Goal: Information Seeking & Learning: Learn about a topic

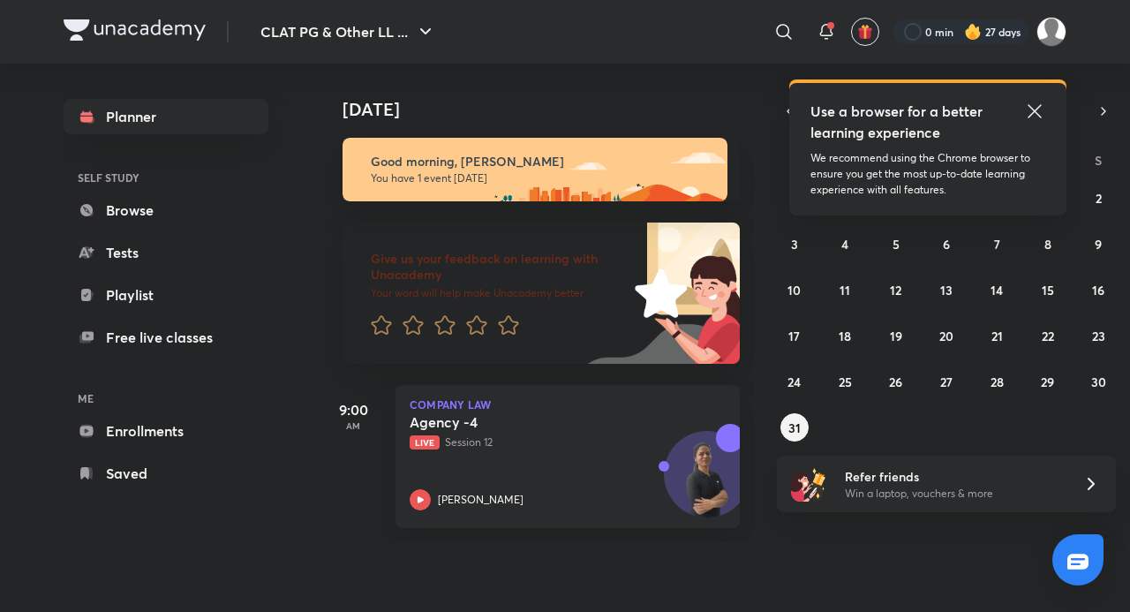
click at [600, 170] on h6 "Good morning, Adithyan" at bounding box center [541, 162] width 341 height 16
click at [1030, 106] on icon at bounding box center [1034, 110] width 13 height 13
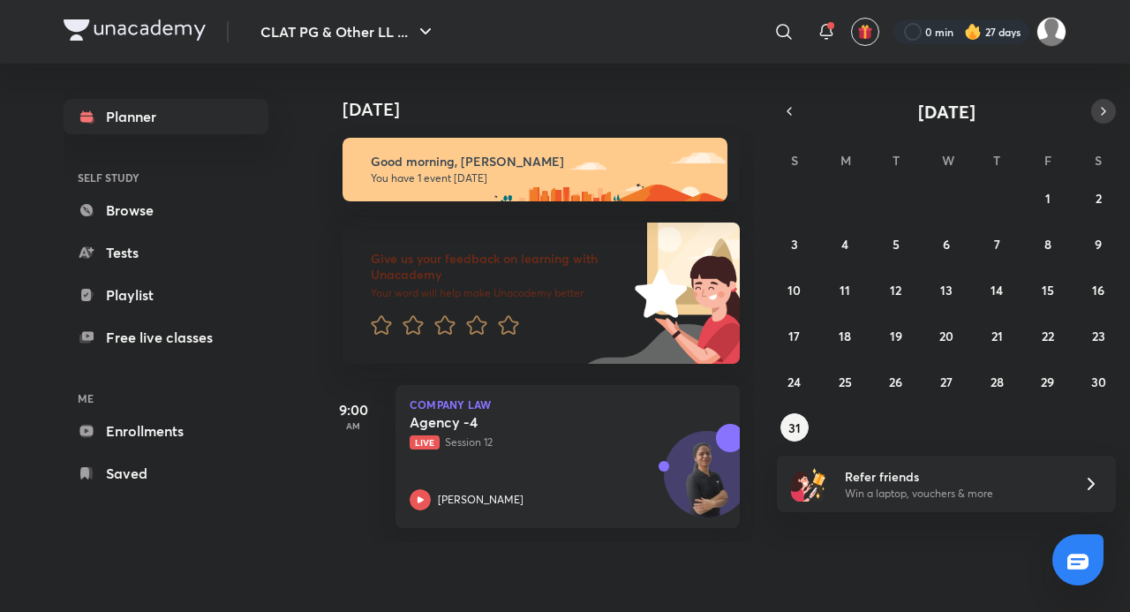
click at [1109, 113] on icon "button" at bounding box center [1104, 111] width 14 height 16
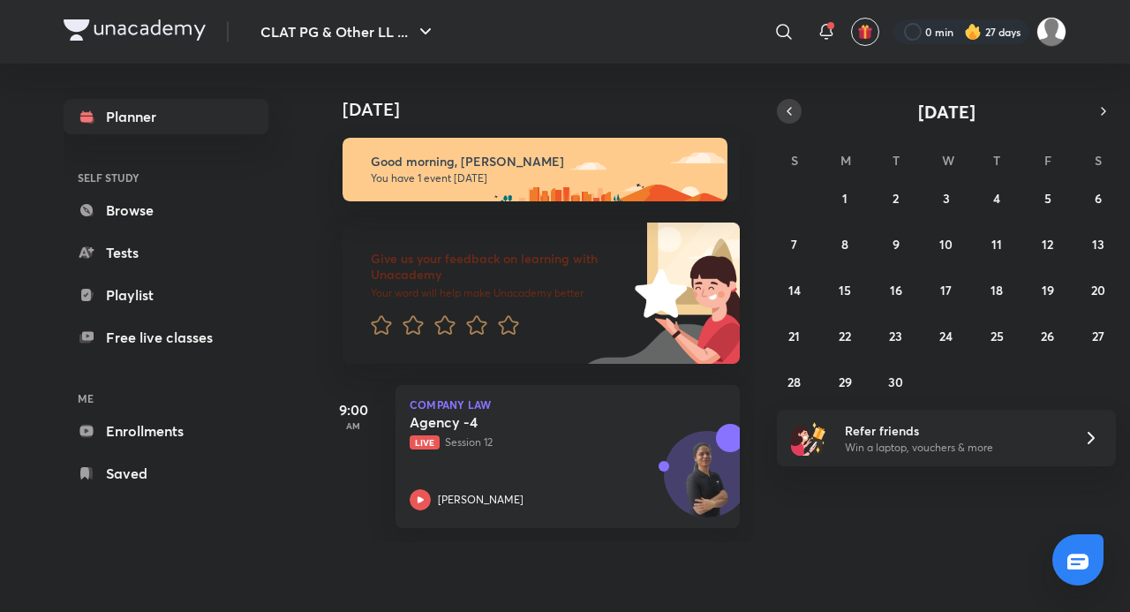
click at [796, 115] on button "button" at bounding box center [789, 111] width 25 height 25
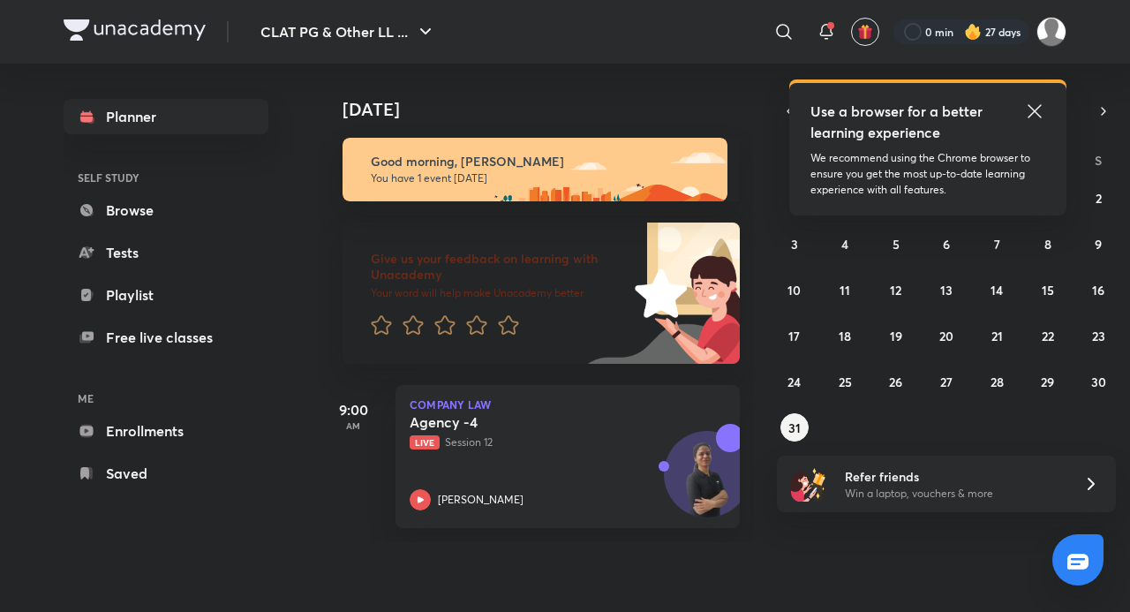
click at [1035, 108] on icon at bounding box center [1034, 111] width 21 height 21
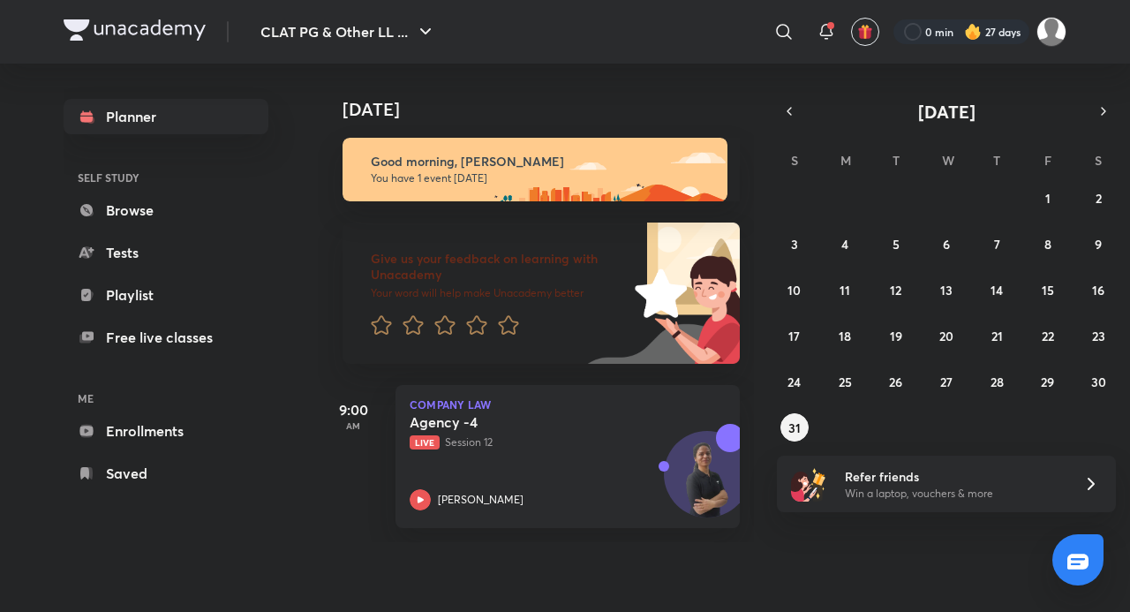
drag, startPoint x: 238, startPoint y: 247, endPoint x: 358, endPoint y: 157, distance: 150.1
click at [600, 35] on div "​" at bounding box center [639, 32] width 325 height 42
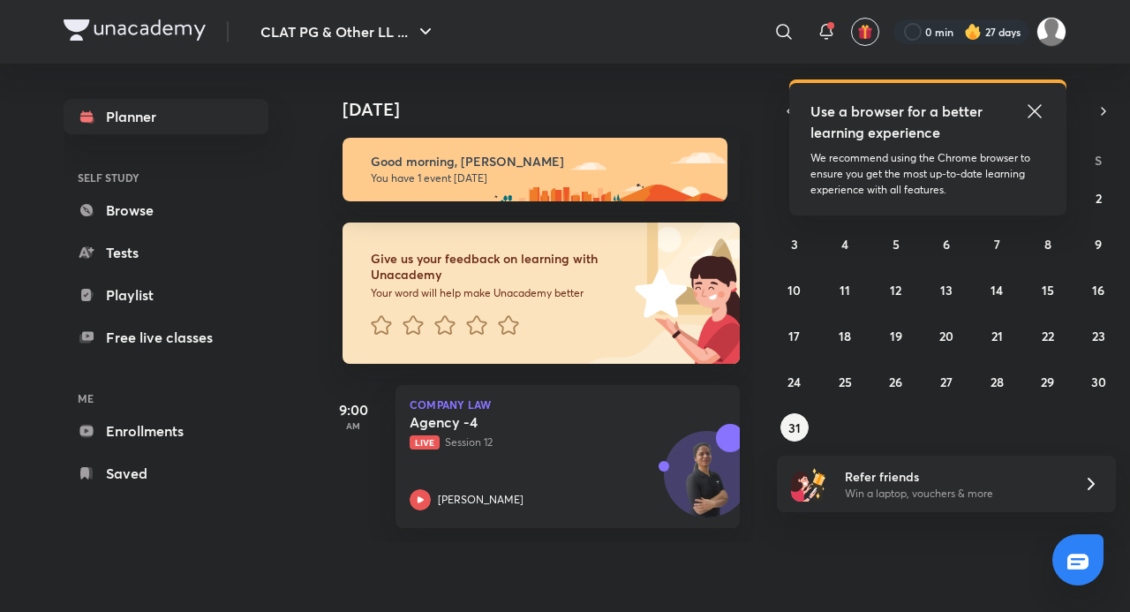
click at [1037, 116] on icon at bounding box center [1034, 111] width 21 height 21
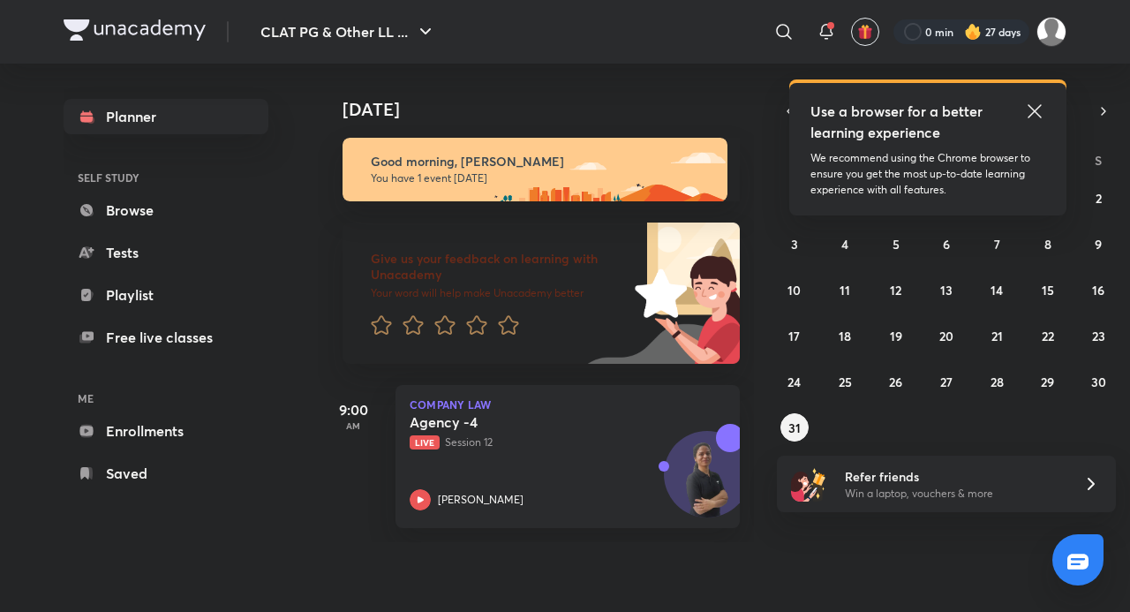
click at [1030, 108] on icon at bounding box center [1034, 111] width 21 height 21
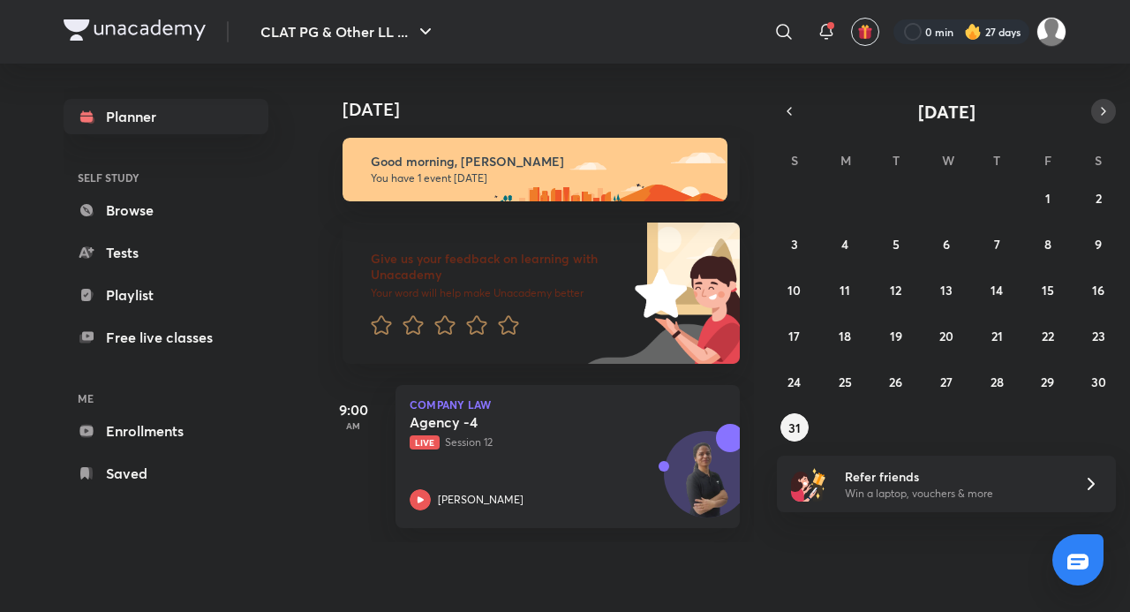
click at [1093, 114] on button "button" at bounding box center [1103, 111] width 25 height 25
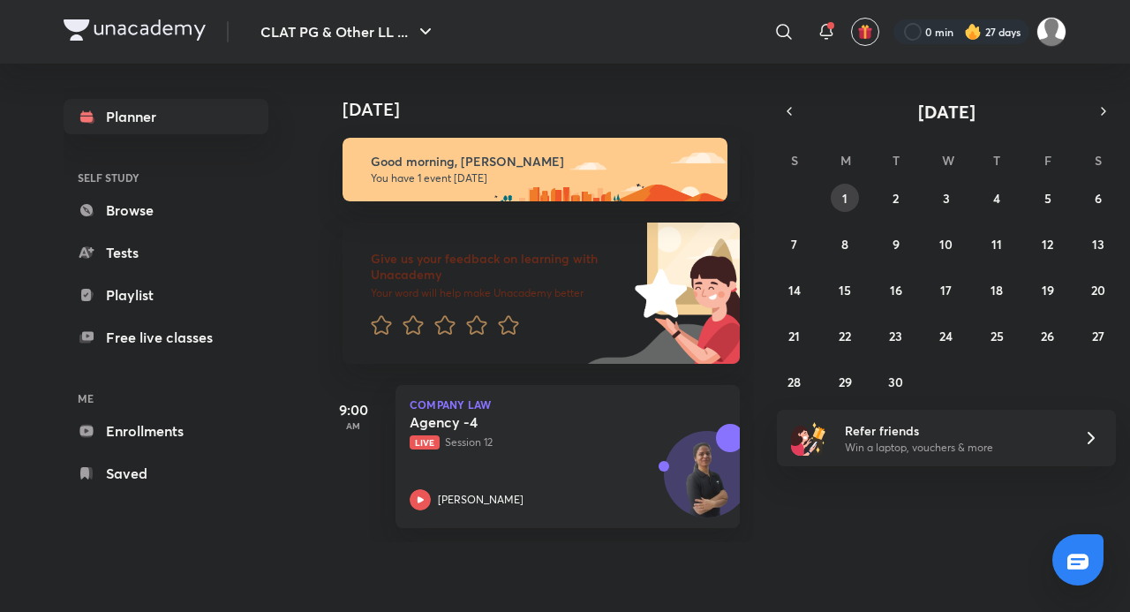
click at [836, 196] on button "1" at bounding box center [845, 198] width 28 height 28
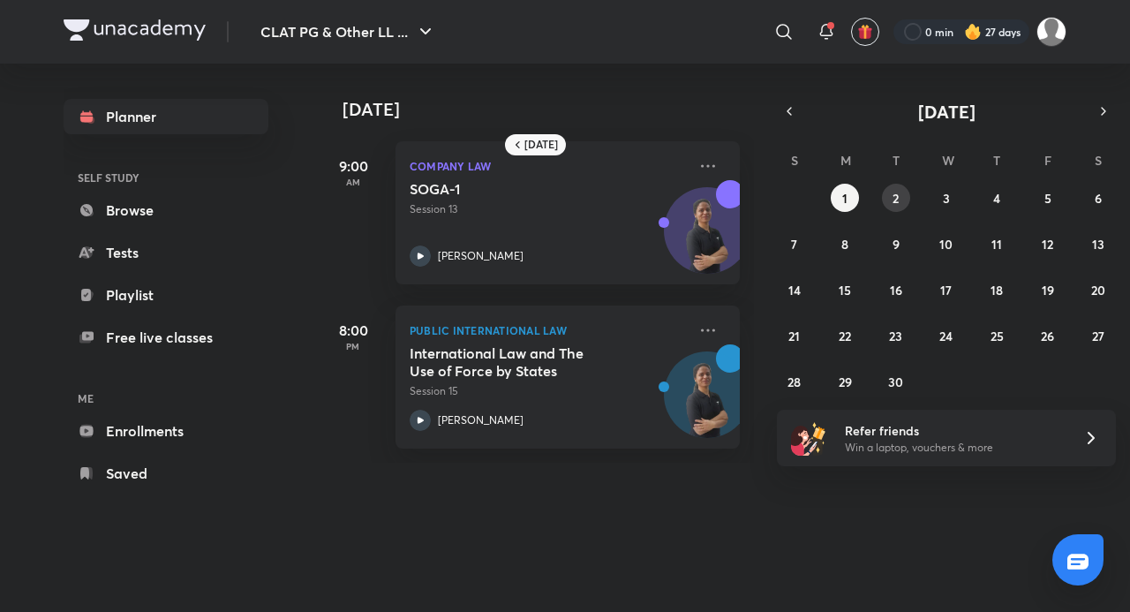
click at [901, 189] on button "2" at bounding box center [896, 198] width 28 height 28
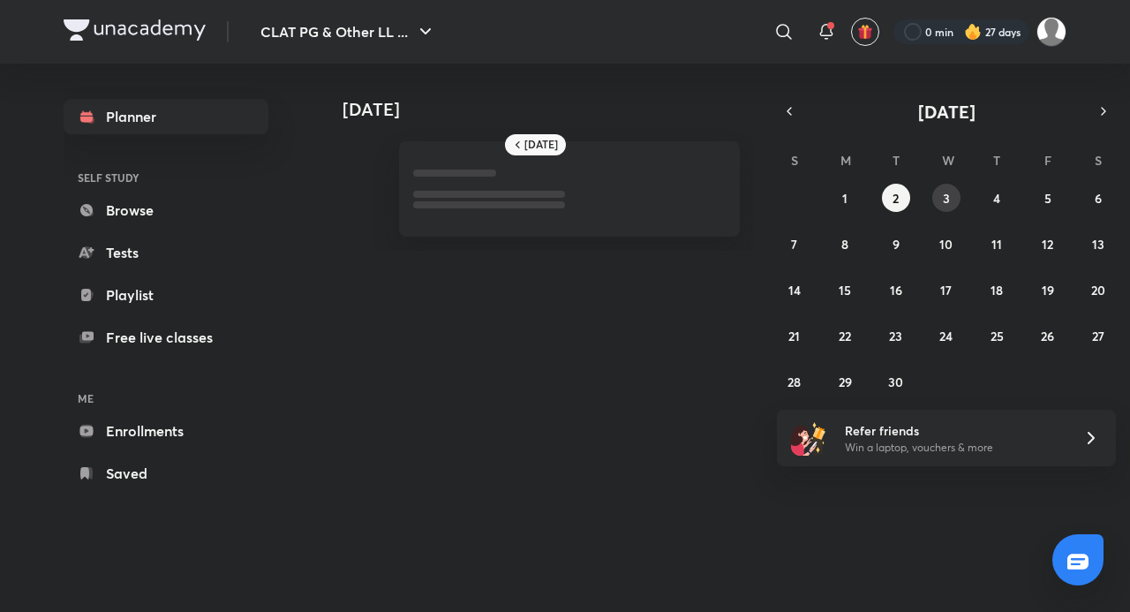
click at [955, 191] on button "3" at bounding box center [946, 198] width 28 height 28
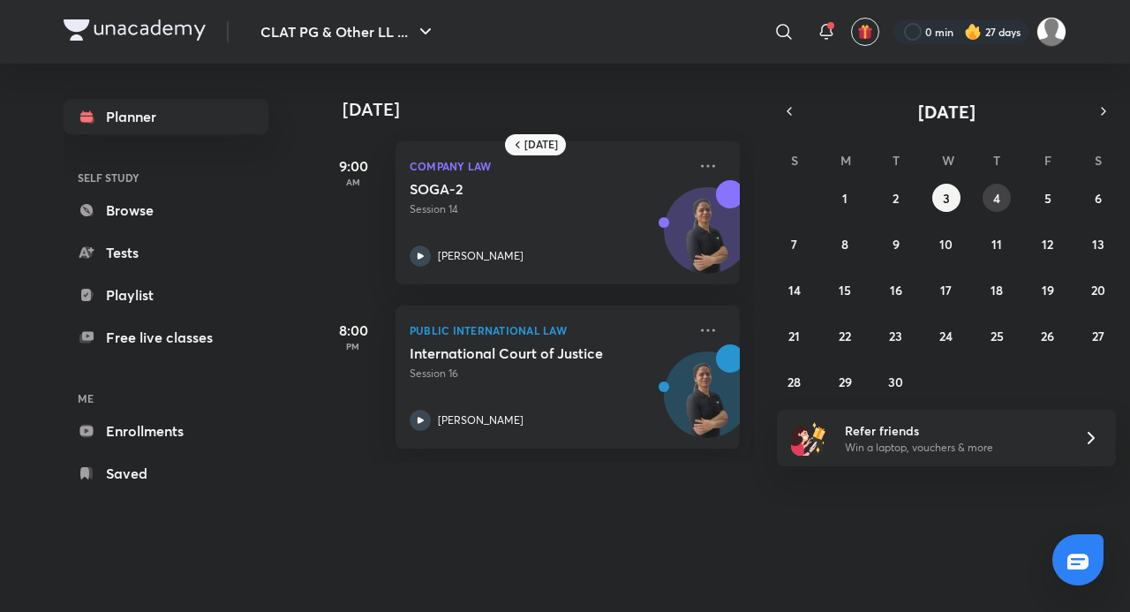
drag, startPoint x: 991, startPoint y: 190, endPoint x: 986, endPoint y: 198, distance: 9.1
click at [991, 192] on button "4" at bounding box center [997, 198] width 28 height 28
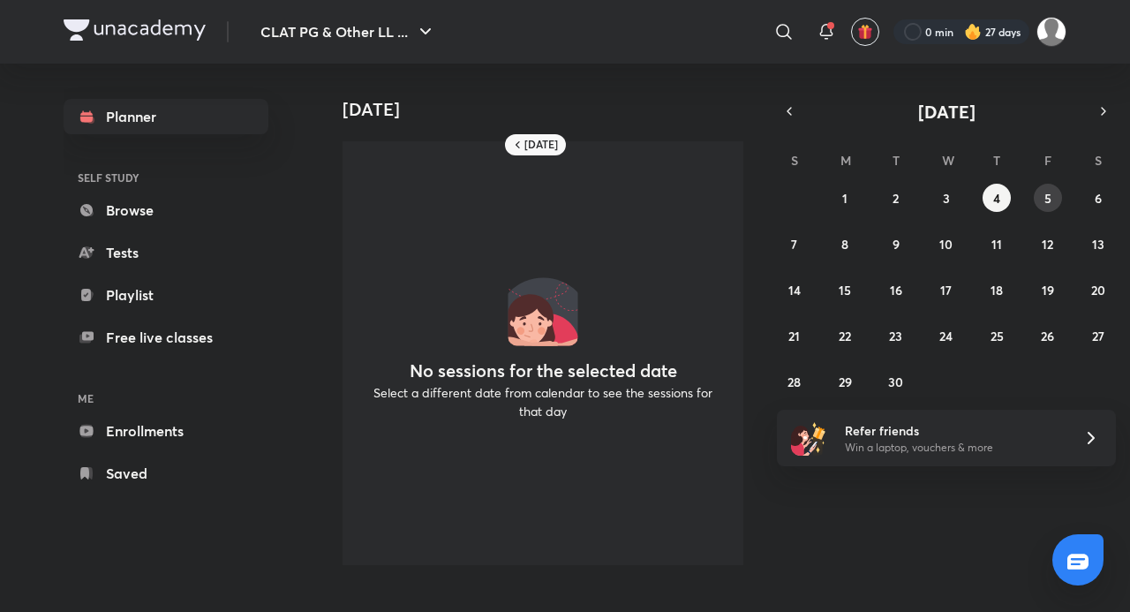
click at [1043, 193] on button "5" at bounding box center [1048, 198] width 28 height 28
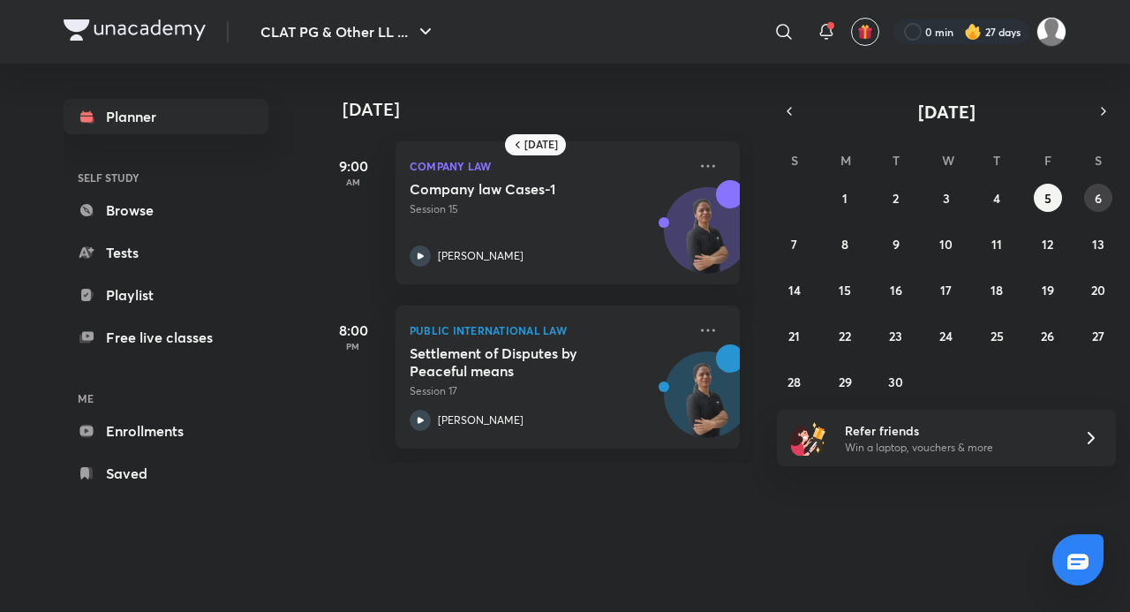
click at [1098, 199] on abbr "6" at bounding box center [1098, 198] width 7 height 17
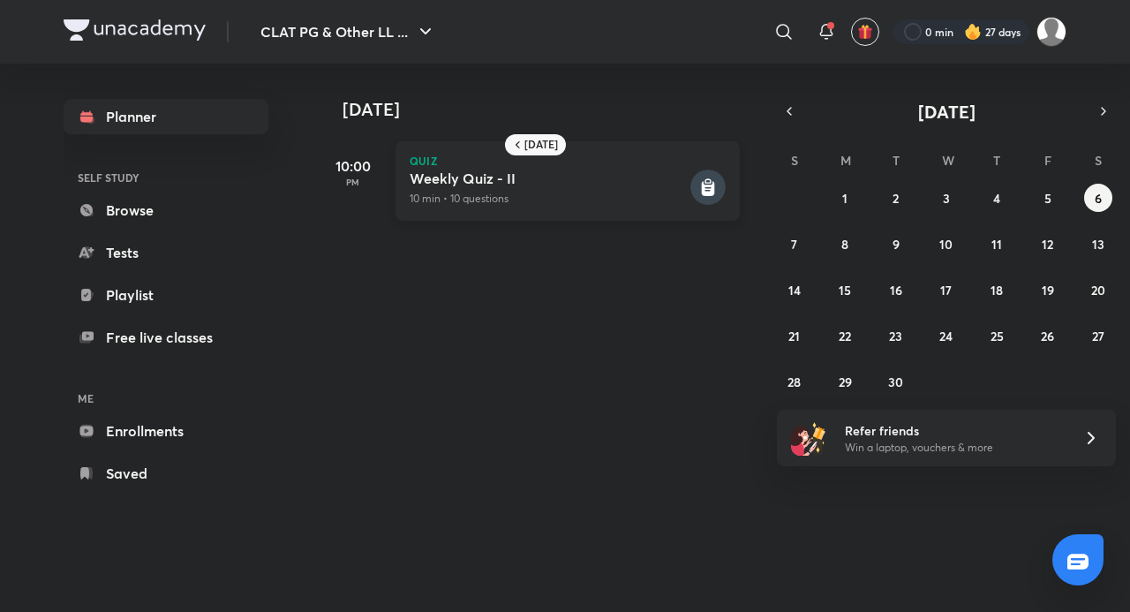
click at [626, 201] on p "10 min • 10 questions" at bounding box center [548, 199] width 277 height 16
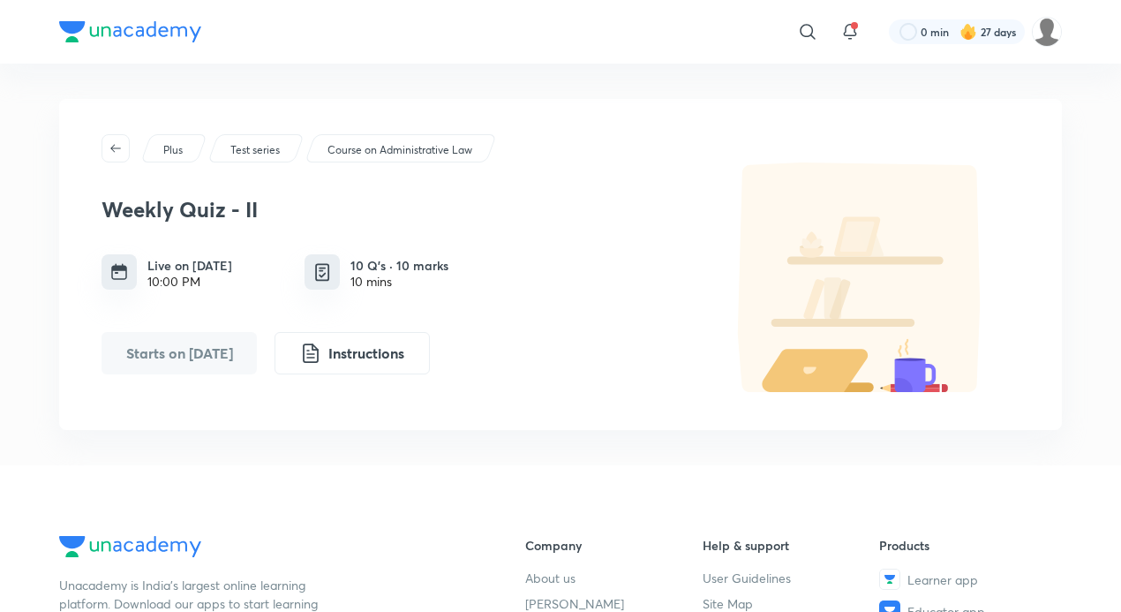
click at [224, 364] on button "Starts on Sep 6" at bounding box center [179, 353] width 155 height 42
click at [362, 357] on button "Instructions" at bounding box center [352, 351] width 155 height 42
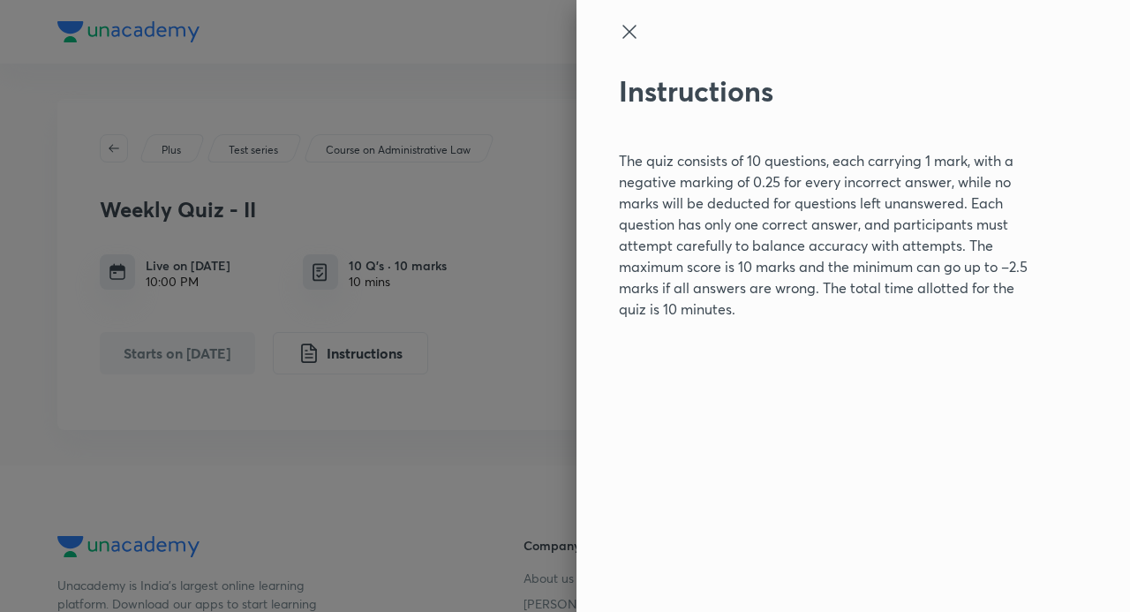
click at [340, 286] on div at bounding box center [565, 306] width 1130 height 612
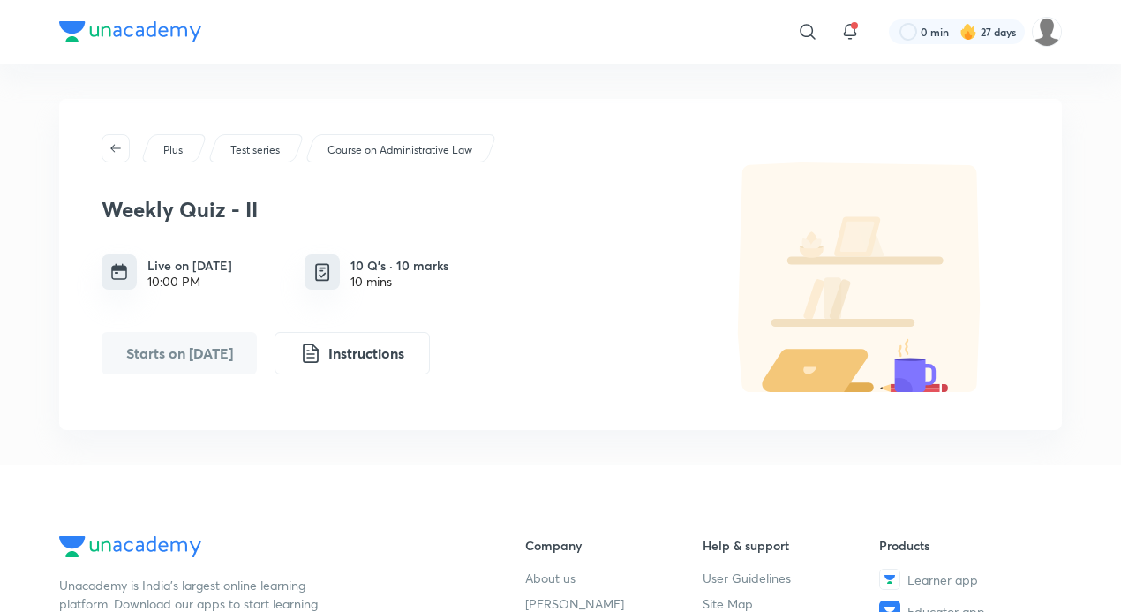
click at [389, 139] on div "Course on Administrative Law" at bounding box center [401, 148] width 192 height 28
click at [431, 155] on p "Course on Administrative Law" at bounding box center [400, 150] width 145 height 16
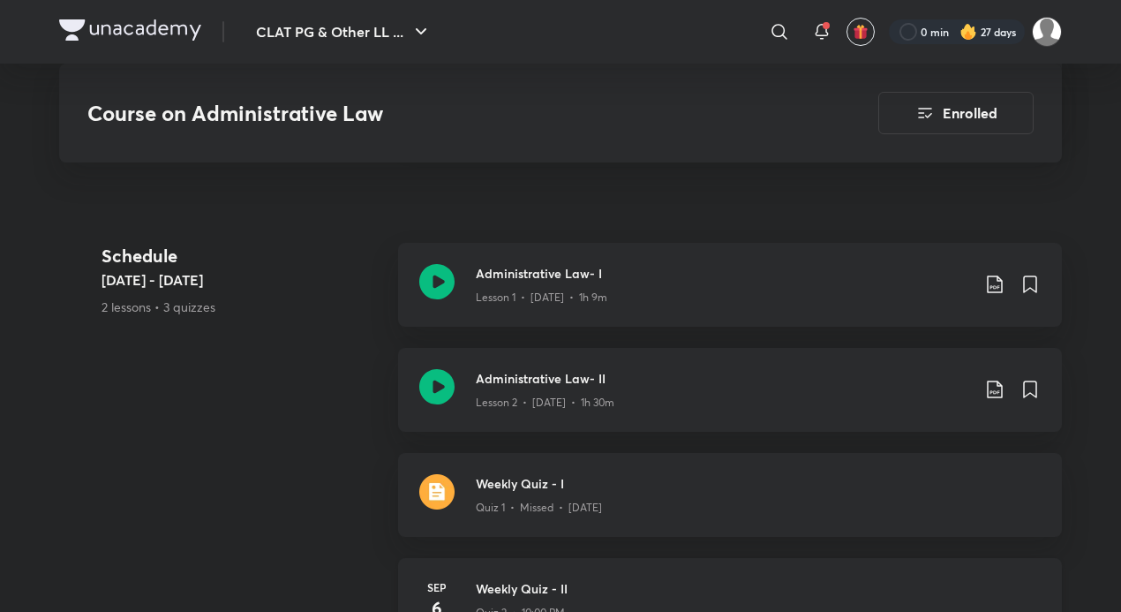
scroll to position [1060, 0]
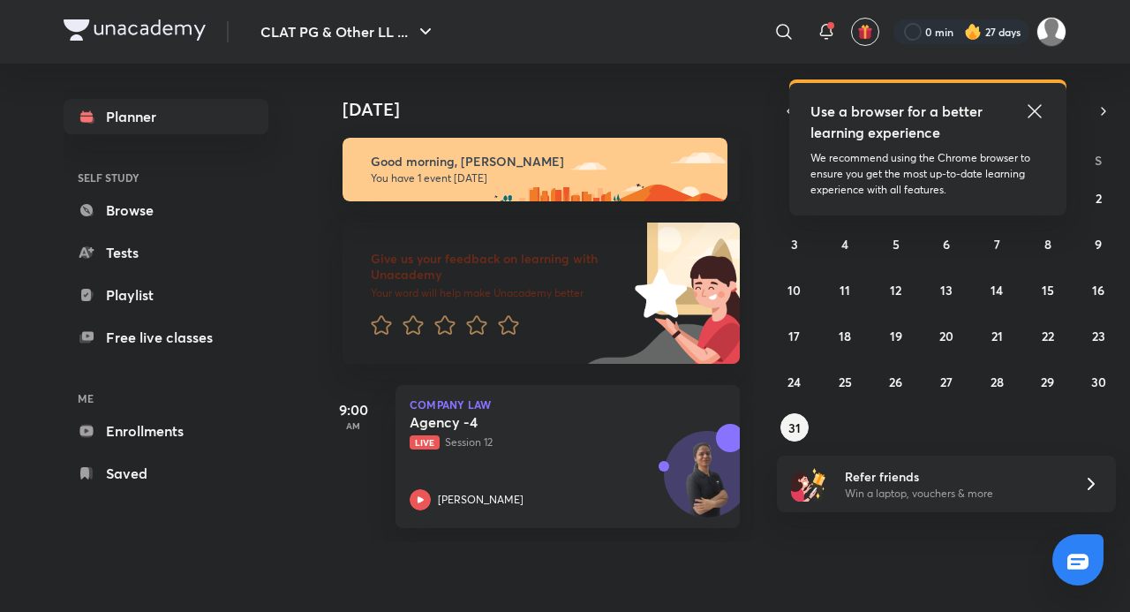
click at [1031, 103] on icon at bounding box center [1034, 111] width 21 height 21
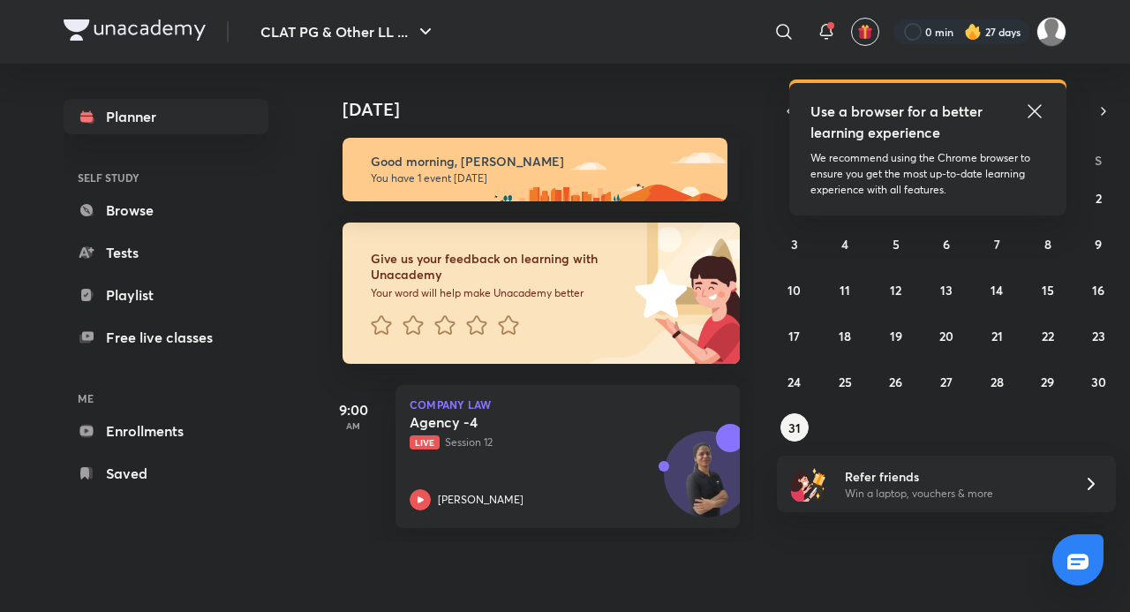
click at [1038, 108] on icon at bounding box center [1034, 110] width 13 height 13
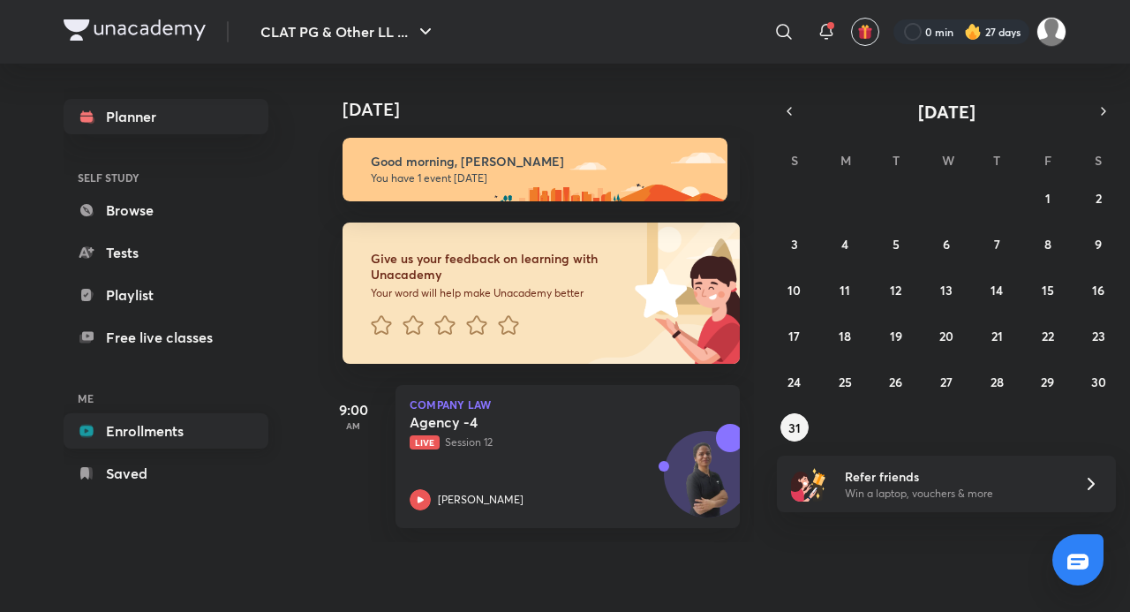
click at [143, 431] on link "Enrollments" at bounding box center [166, 430] width 205 height 35
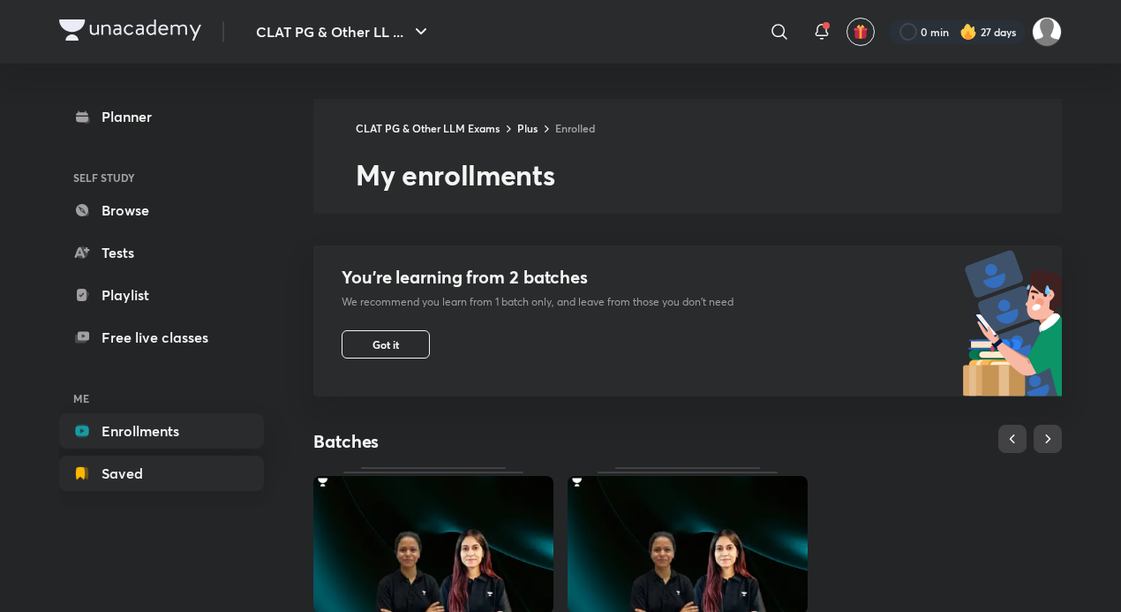
click at [155, 478] on link "Saved" at bounding box center [161, 473] width 205 height 35
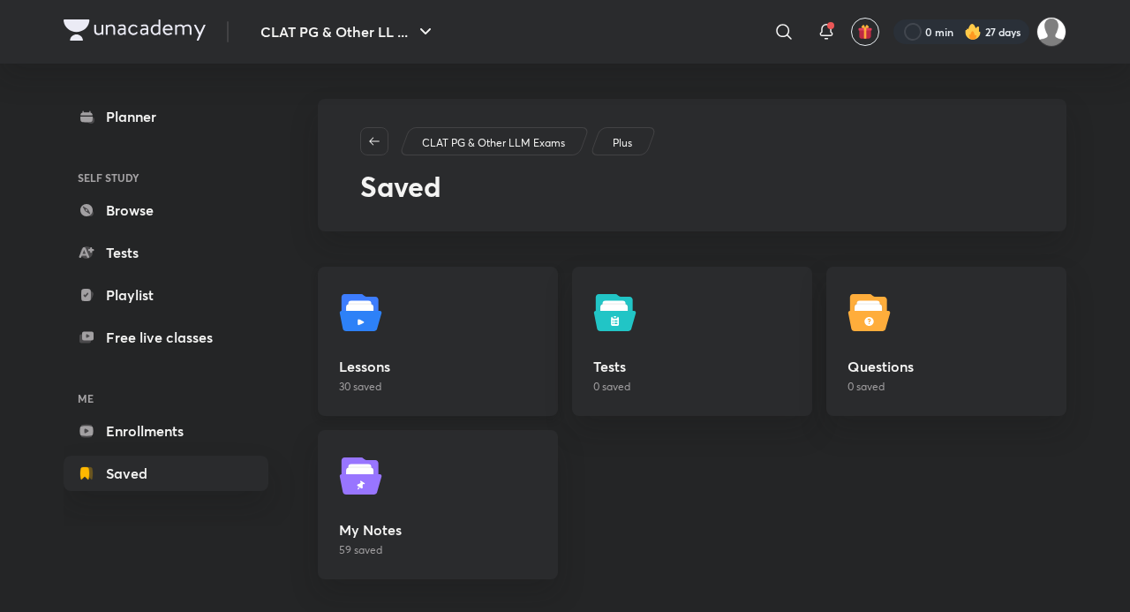
click at [428, 288] on link "Lessons 30 saved" at bounding box center [438, 341] width 240 height 149
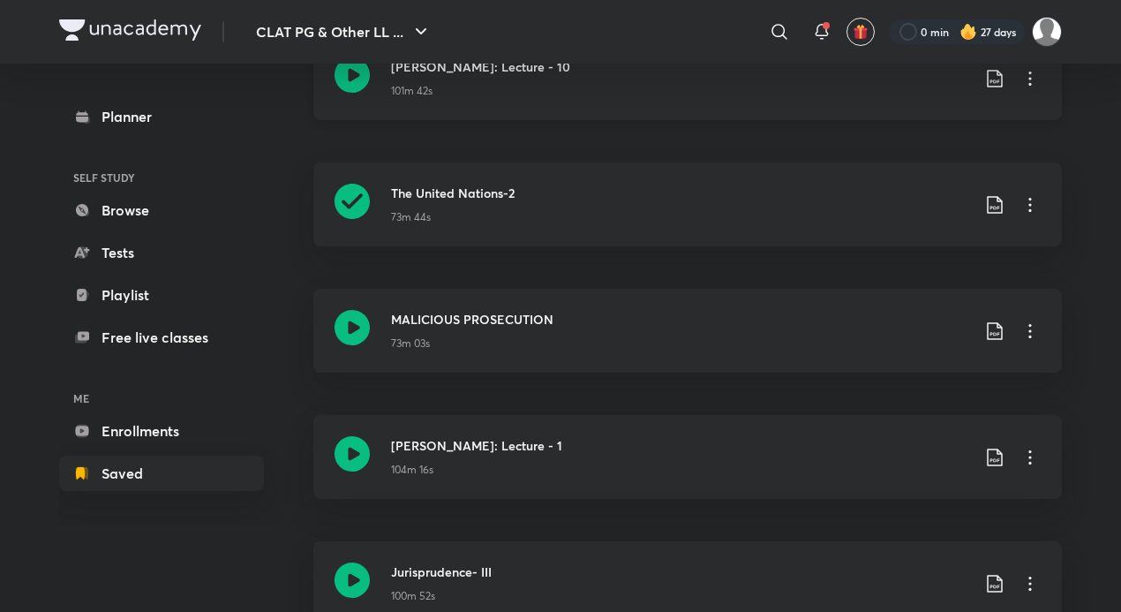
scroll to position [441, 0]
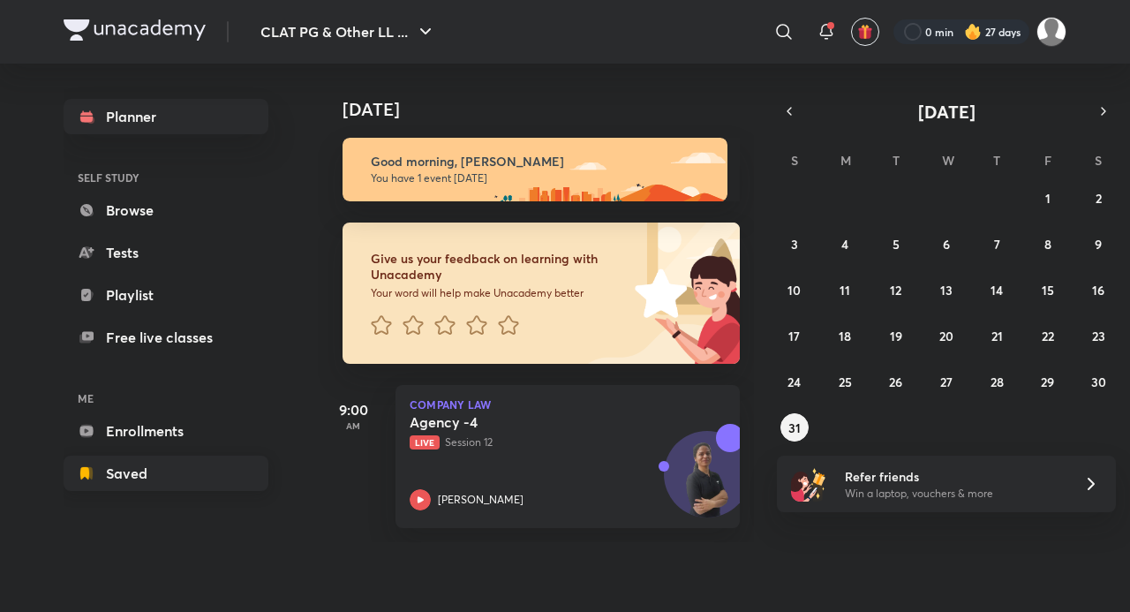
click at [187, 467] on link "Saved" at bounding box center [166, 473] width 205 height 35
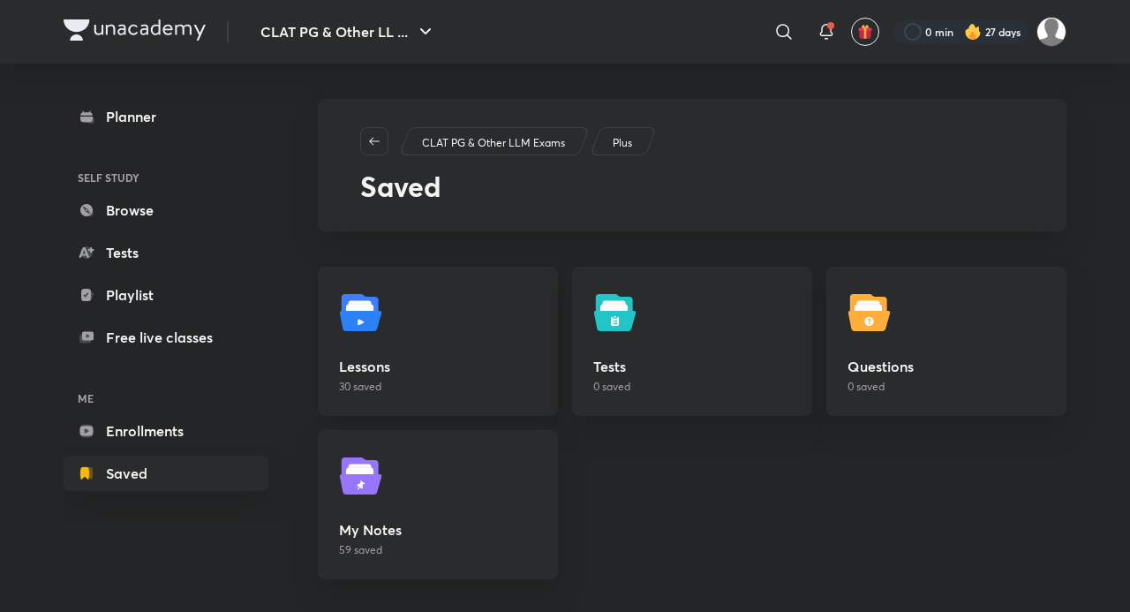
click at [422, 346] on link "Lessons 30 saved" at bounding box center [438, 341] width 240 height 149
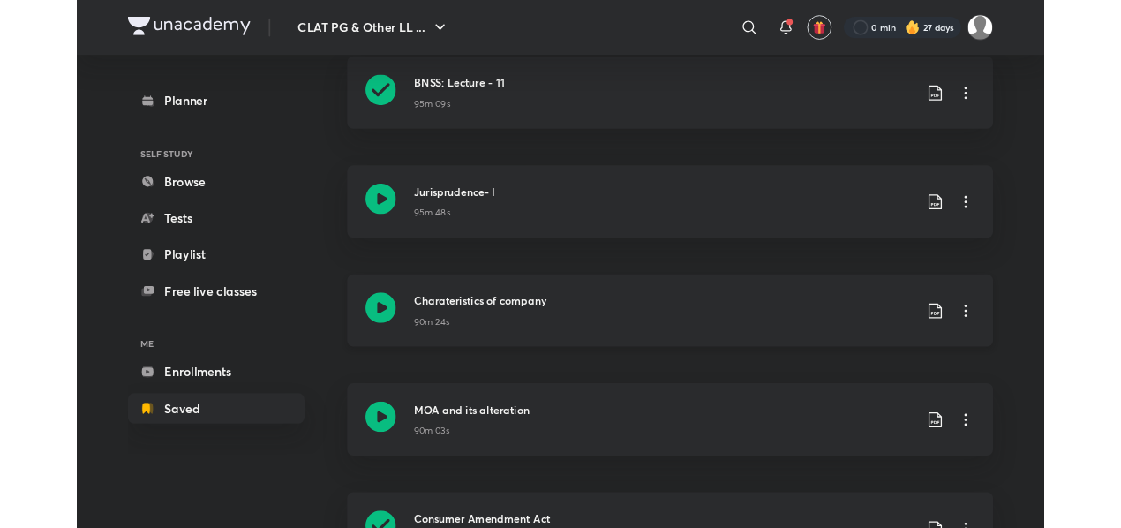
scroll to position [1894, 0]
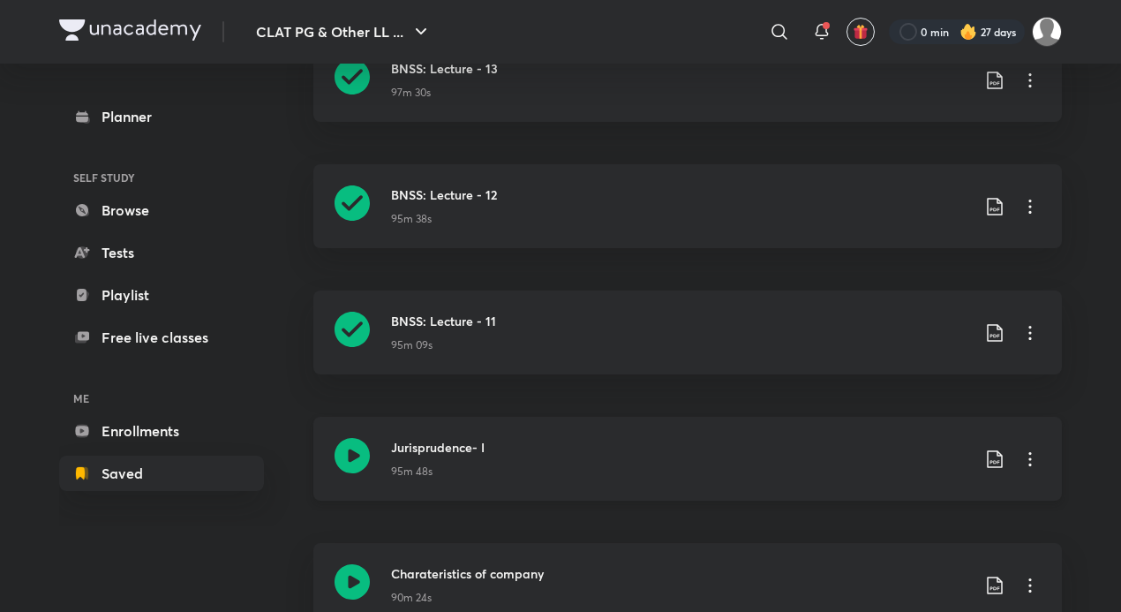
click at [358, 457] on icon at bounding box center [352, 455] width 35 height 35
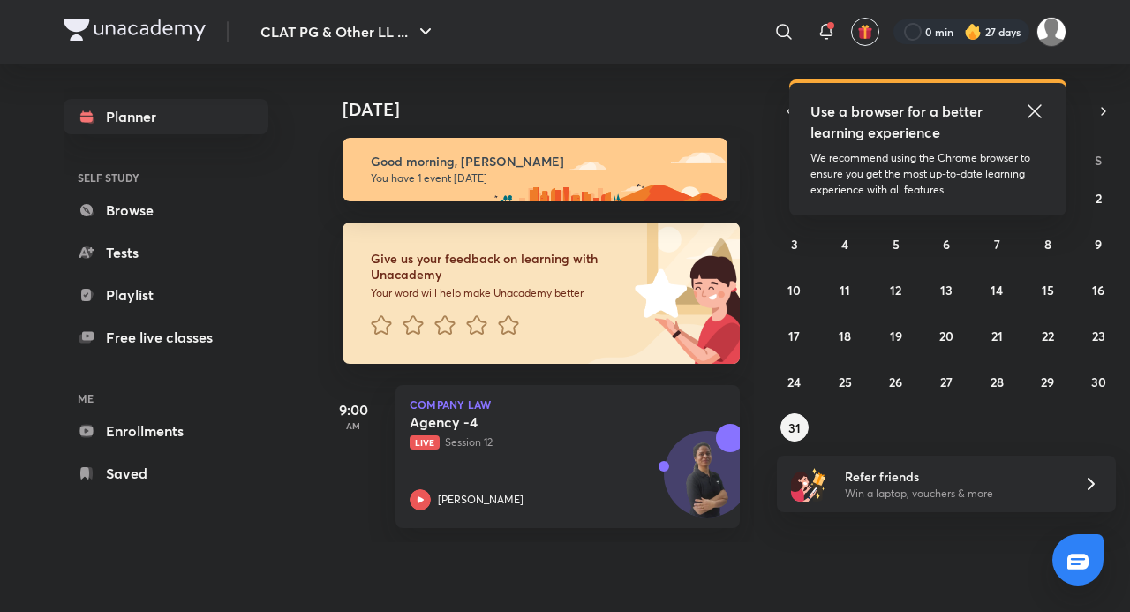
click at [1040, 109] on icon at bounding box center [1034, 111] width 21 height 21
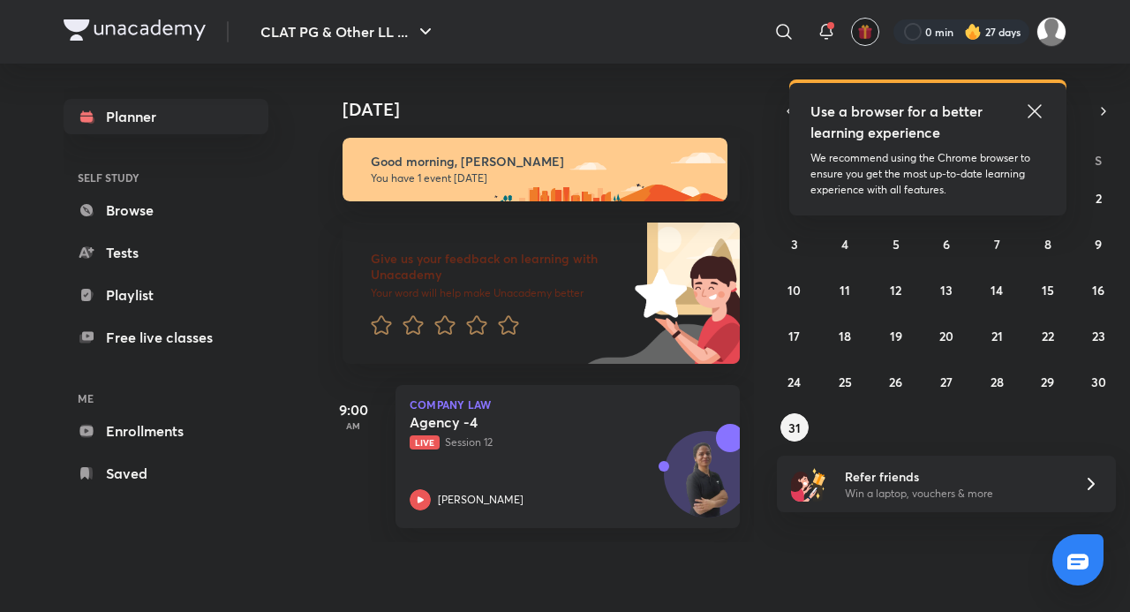
click at [865, 28] on img "button" at bounding box center [865, 32] width 16 height 16
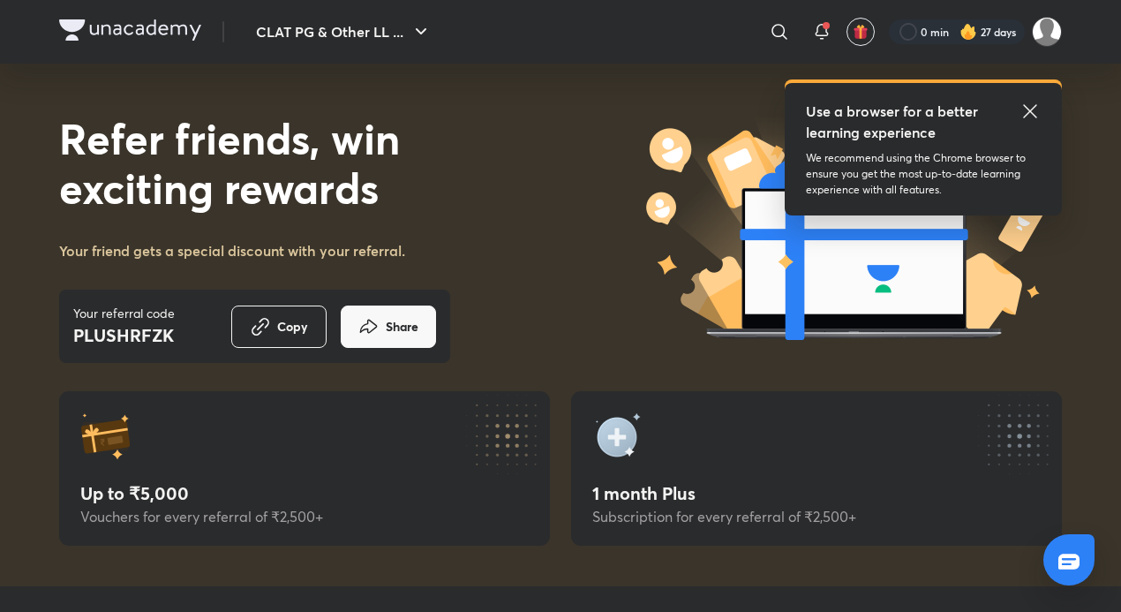
click at [1033, 115] on icon at bounding box center [1029, 110] width 13 height 13
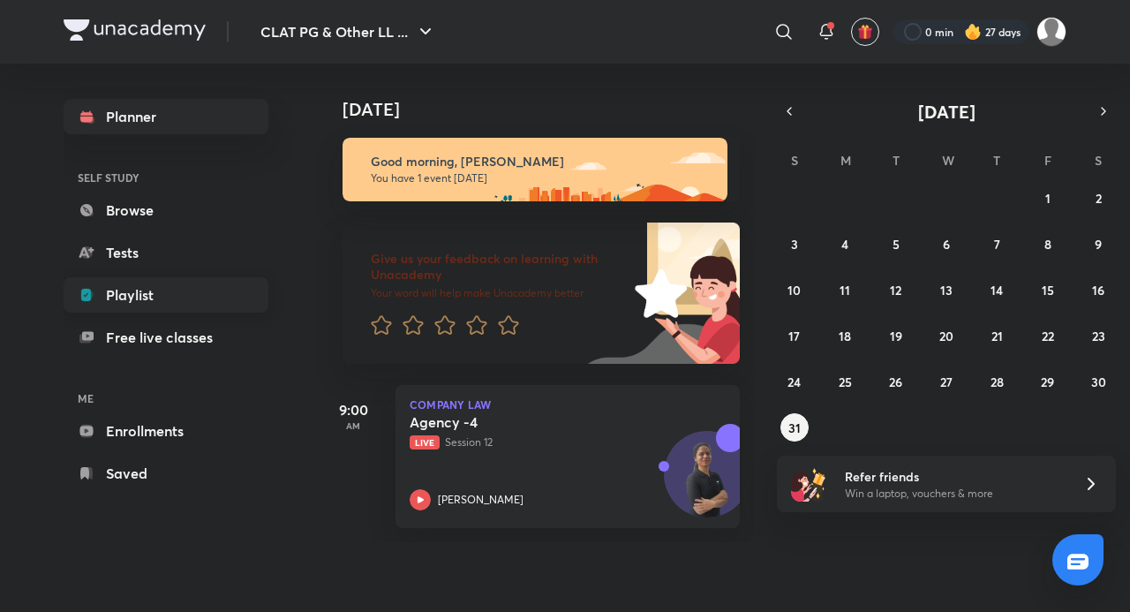
click at [119, 307] on link "Playlist" at bounding box center [166, 294] width 205 height 35
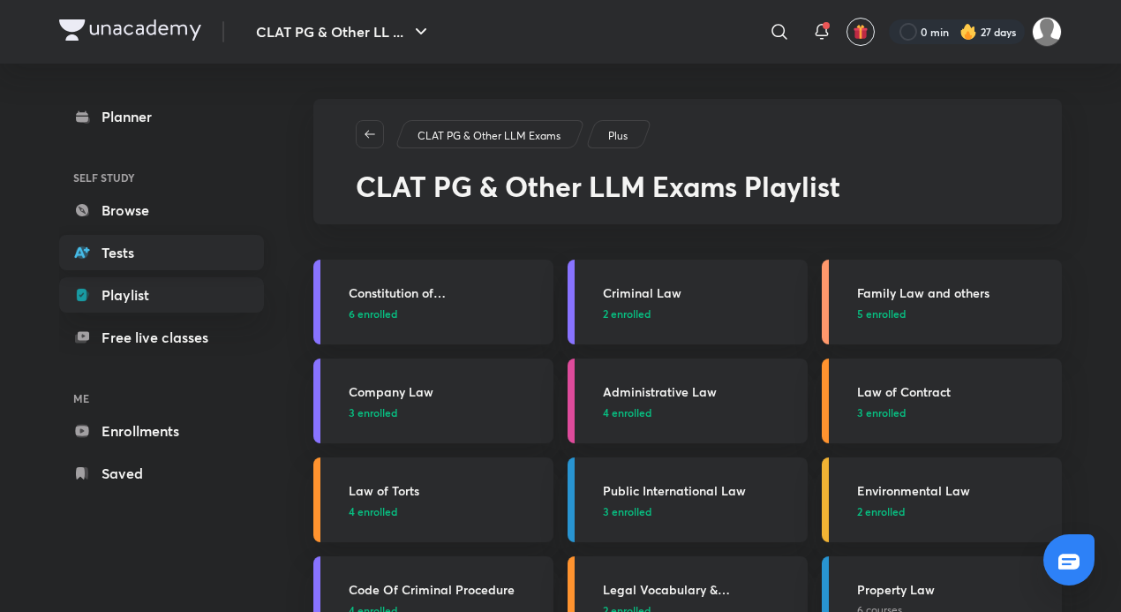
click at [185, 251] on link "Tests" at bounding box center [161, 252] width 205 height 35
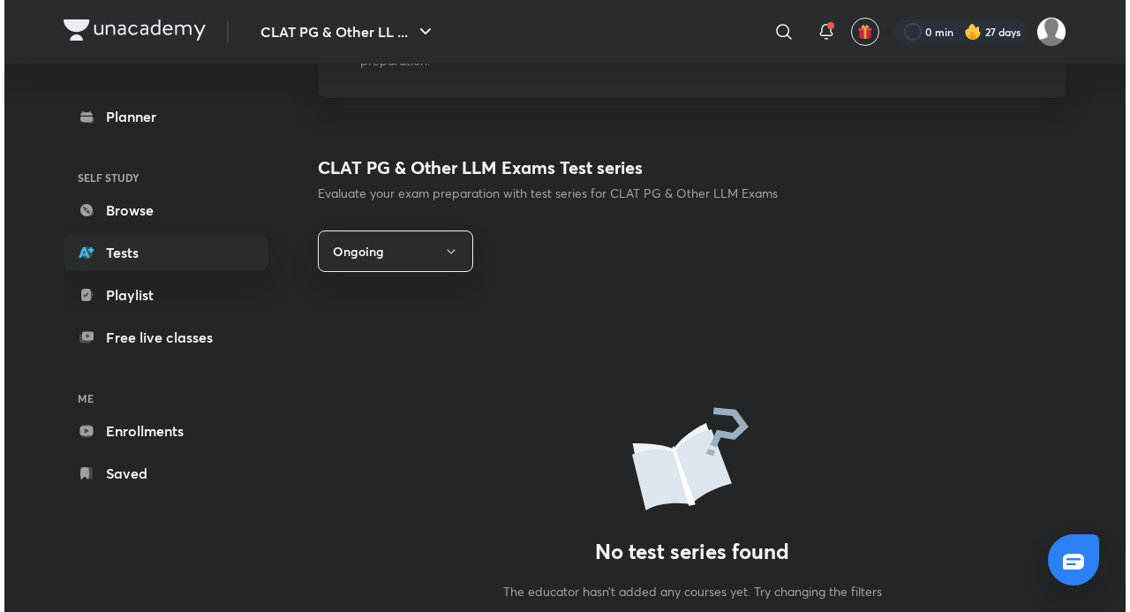
scroll to position [180, 0]
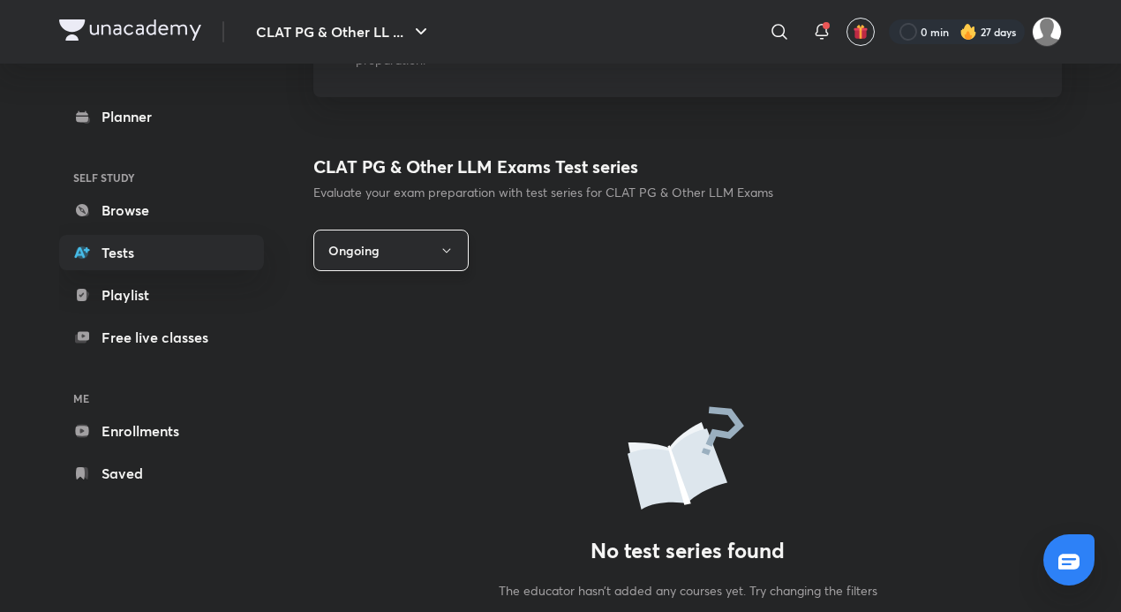
click at [446, 235] on button "Ongoing" at bounding box center [390, 250] width 155 height 41
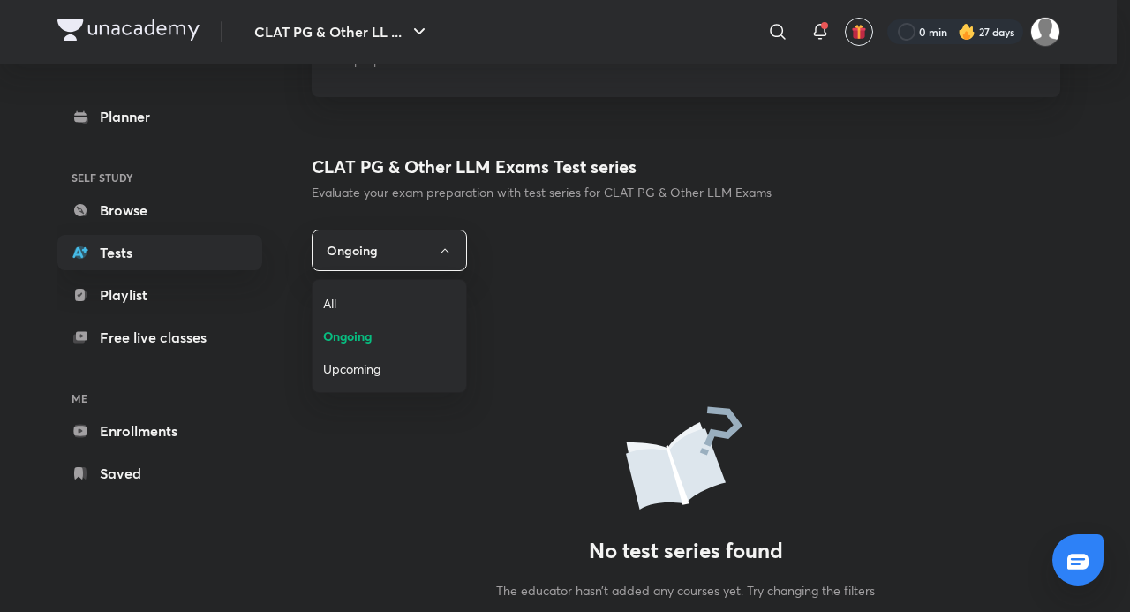
click at [385, 356] on li "Upcoming" at bounding box center [390, 368] width 154 height 33
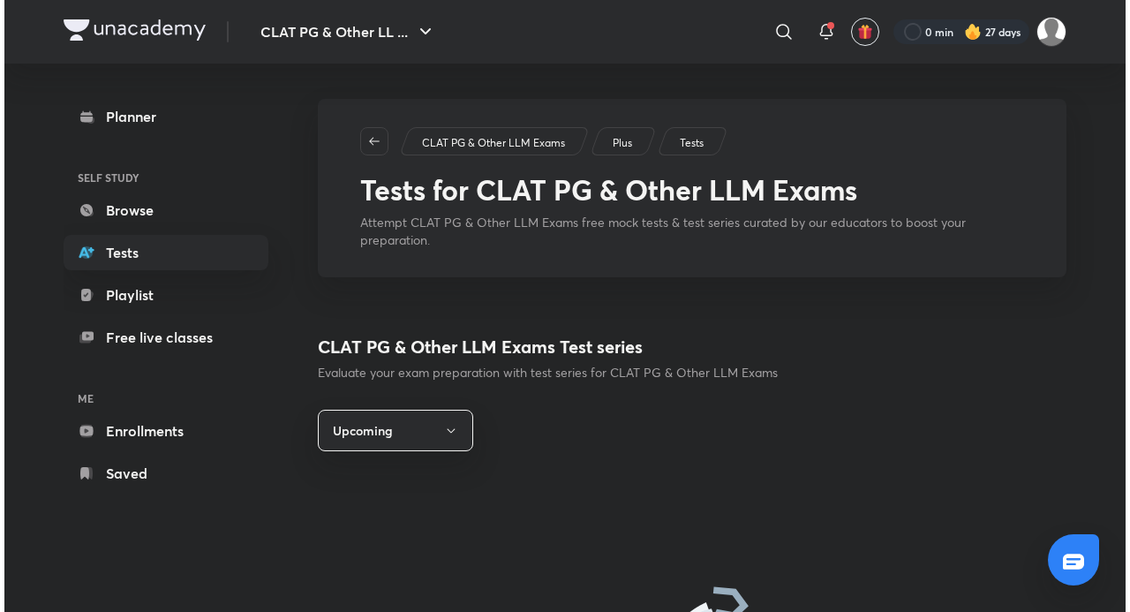
scroll to position [180, 0]
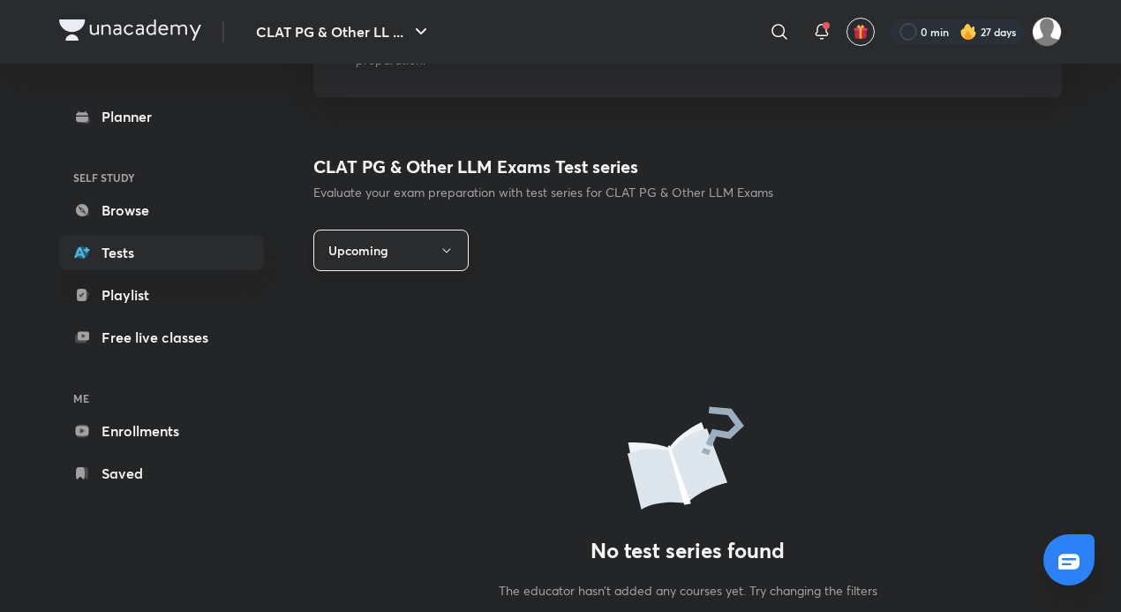
click at [427, 249] on button "Upcoming" at bounding box center [390, 250] width 155 height 41
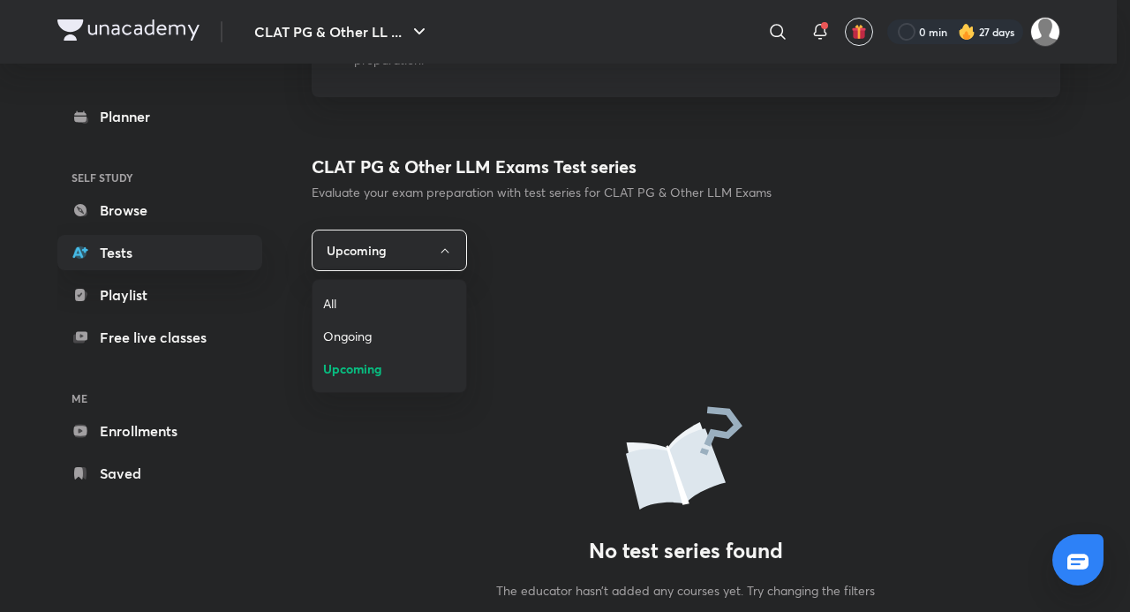
click at [369, 279] on div "All Ongoing Upcoming" at bounding box center [389, 336] width 155 height 114
click at [380, 295] on span "All" at bounding box center [389, 303] width 132 height 19
